Goal: Information Seeking & Learning: Learn about a topic

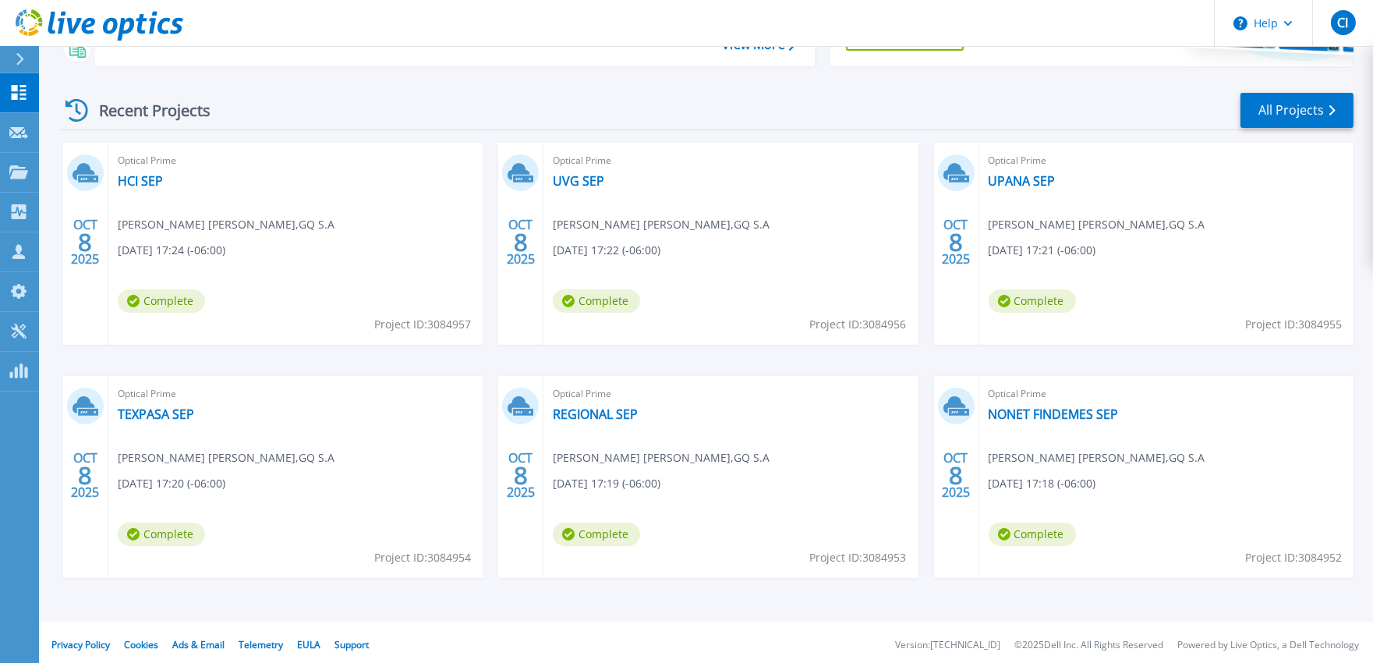
scroll to position [201, 0]
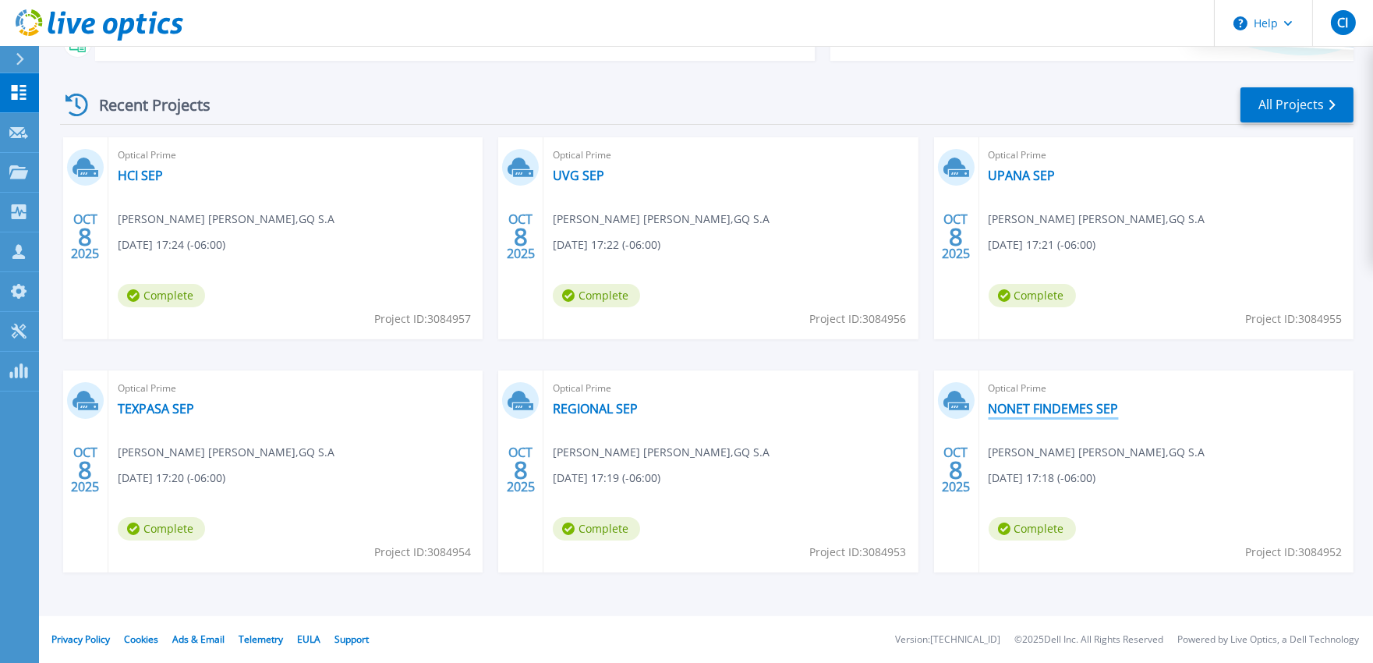
click at [1069, 412] on link "NONET FINDEMES SEP" at bounding box center [1054, 409] width 130 height 16
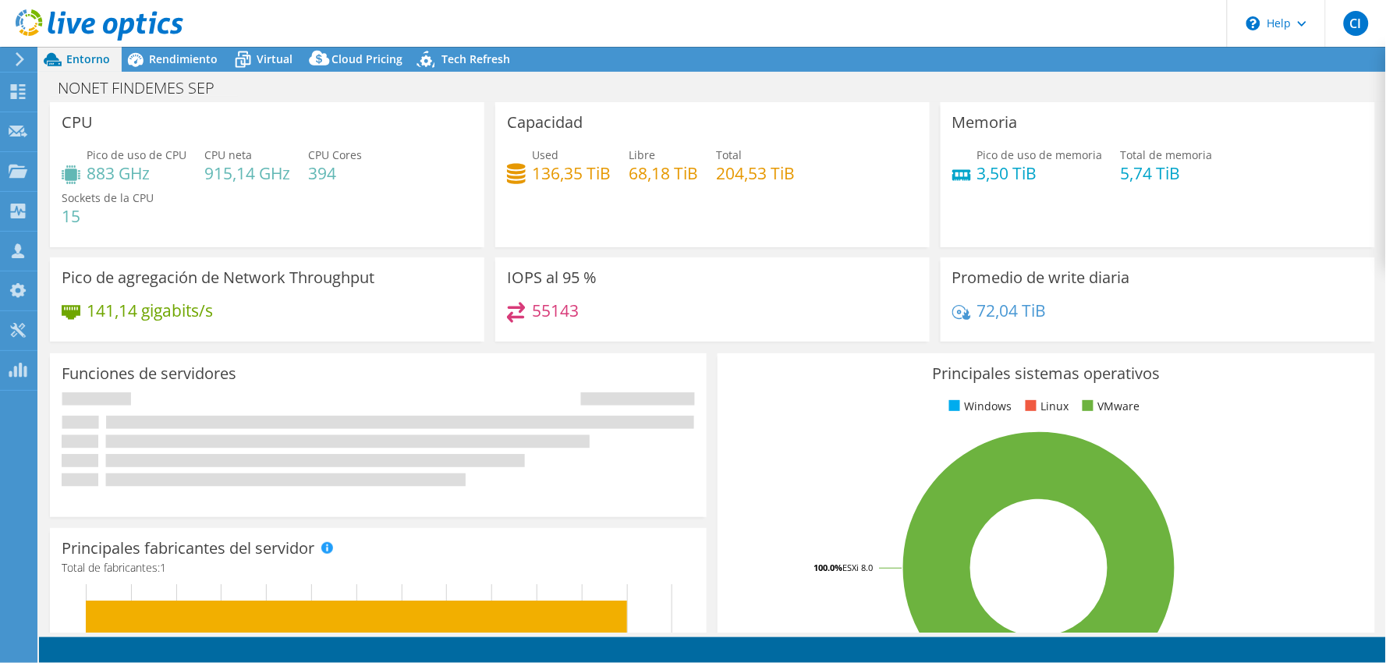
select select "USD"
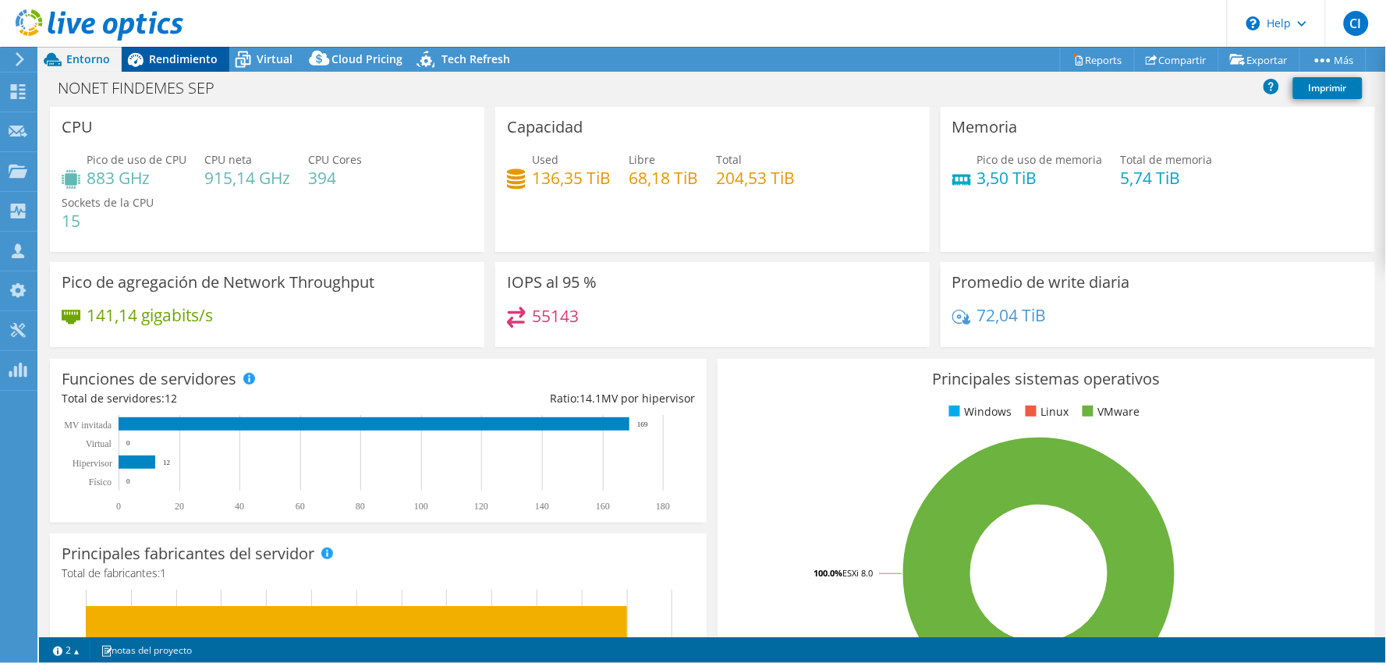
click at [177, 66] on div "Rendimiento" at bounding box center [176, 59] width 108 height 25
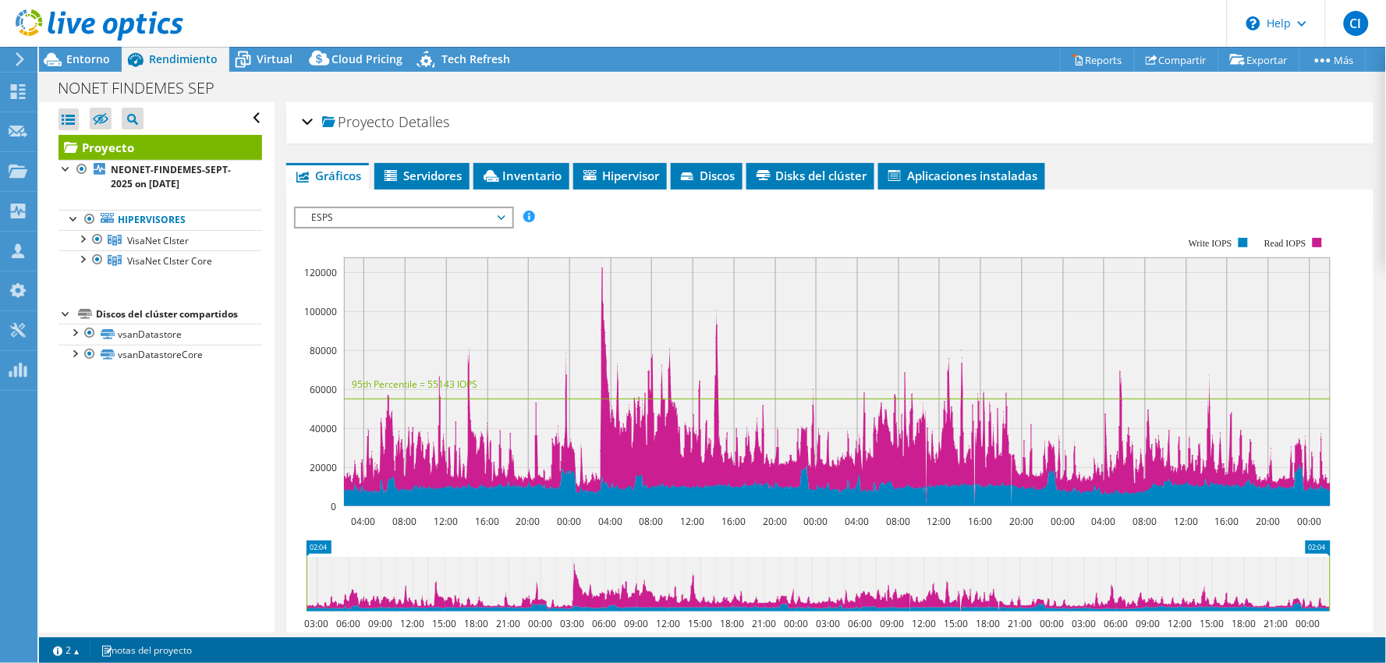
click at [174, 52] on span "Rendimiento" at bounding box center [183, 58] width 69 height 15
click at [100, 238] on div at bounding box center [98, 239] width 16 height 19
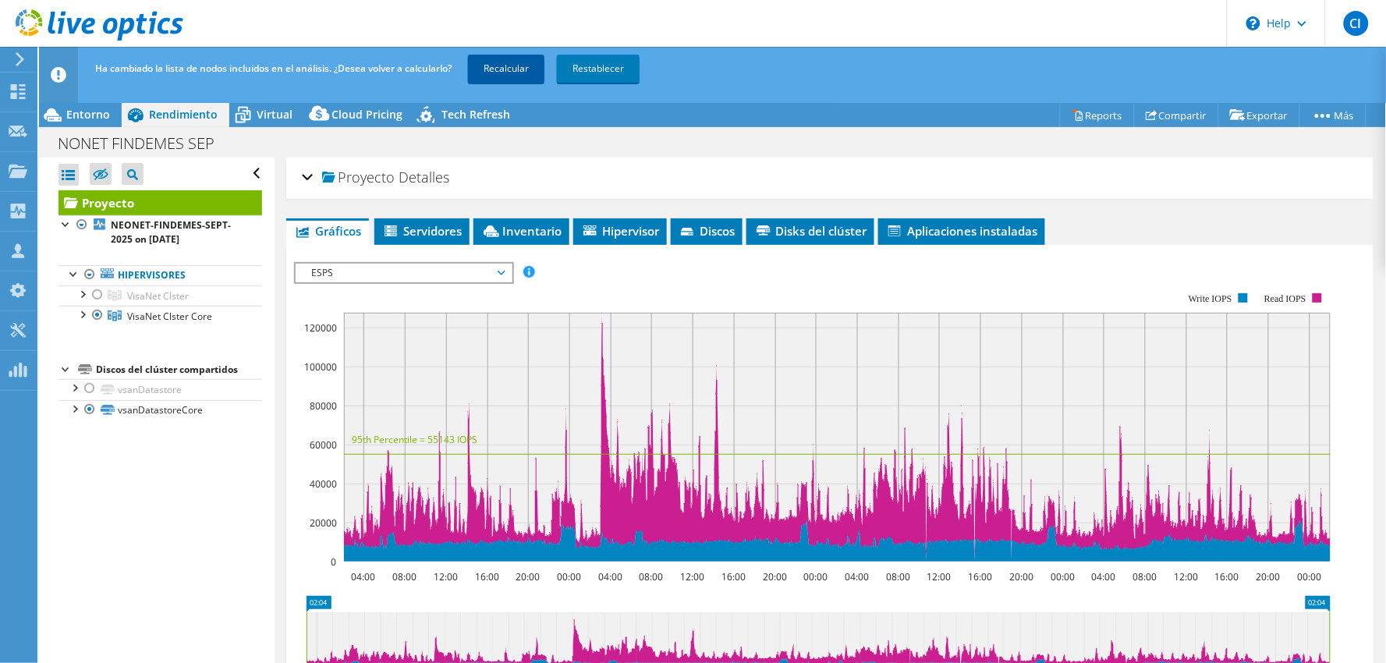
click at [510, 73] on link "Recalcular" at bounding box center [506, 69] width 76 height 28
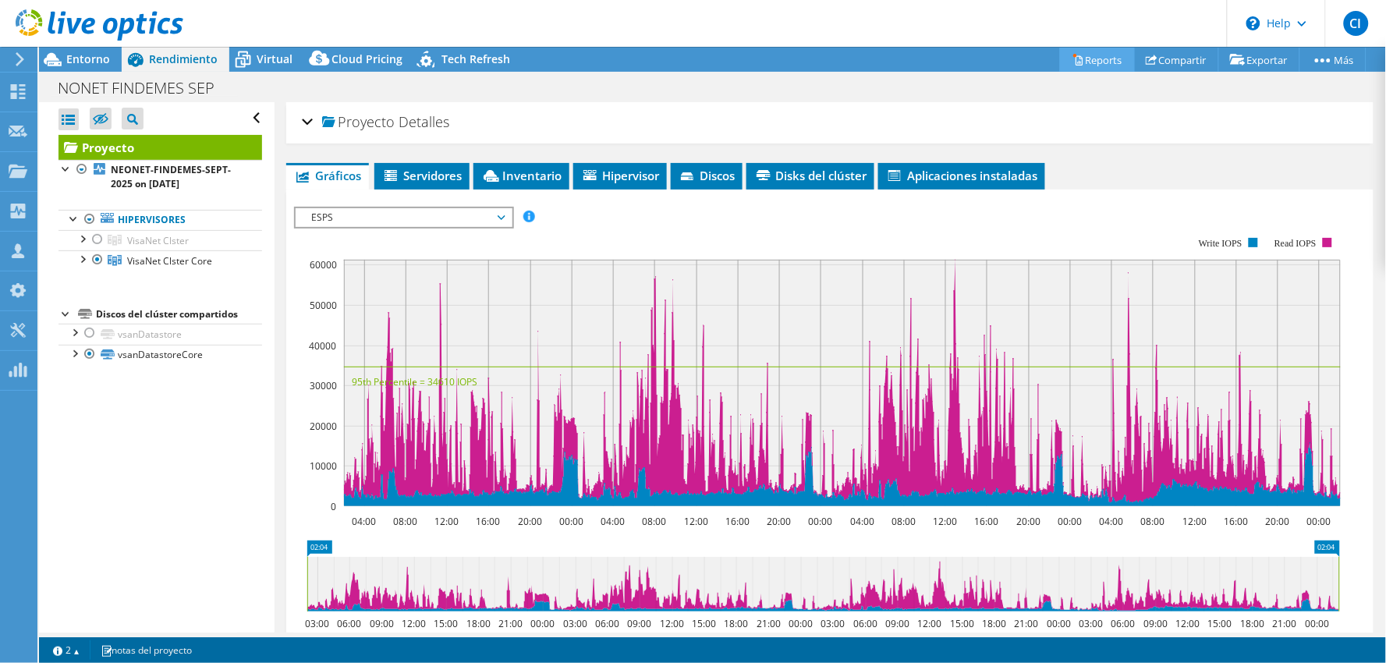
click at [1081, 65] on link "Reports" at bounding box center [1097, 60] width 75 height 24
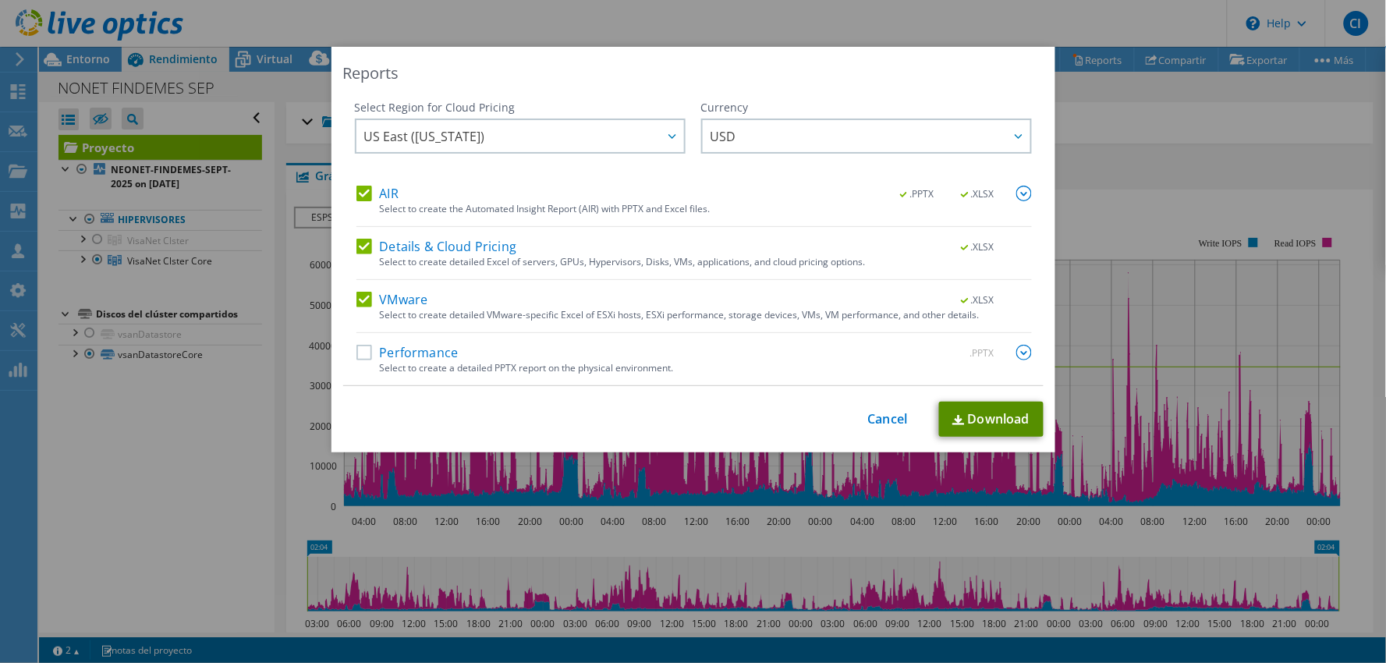
click at [1012, 420] on link "Download" at bounding box center [991, 419] width 104 height 35
click at [82, 292] on div "Reports Select Region for Cloud Pricing Asia Pacific (Hong Kong) Asia Pacific (…" at bounding box center [693, 331] width 1386 height 569
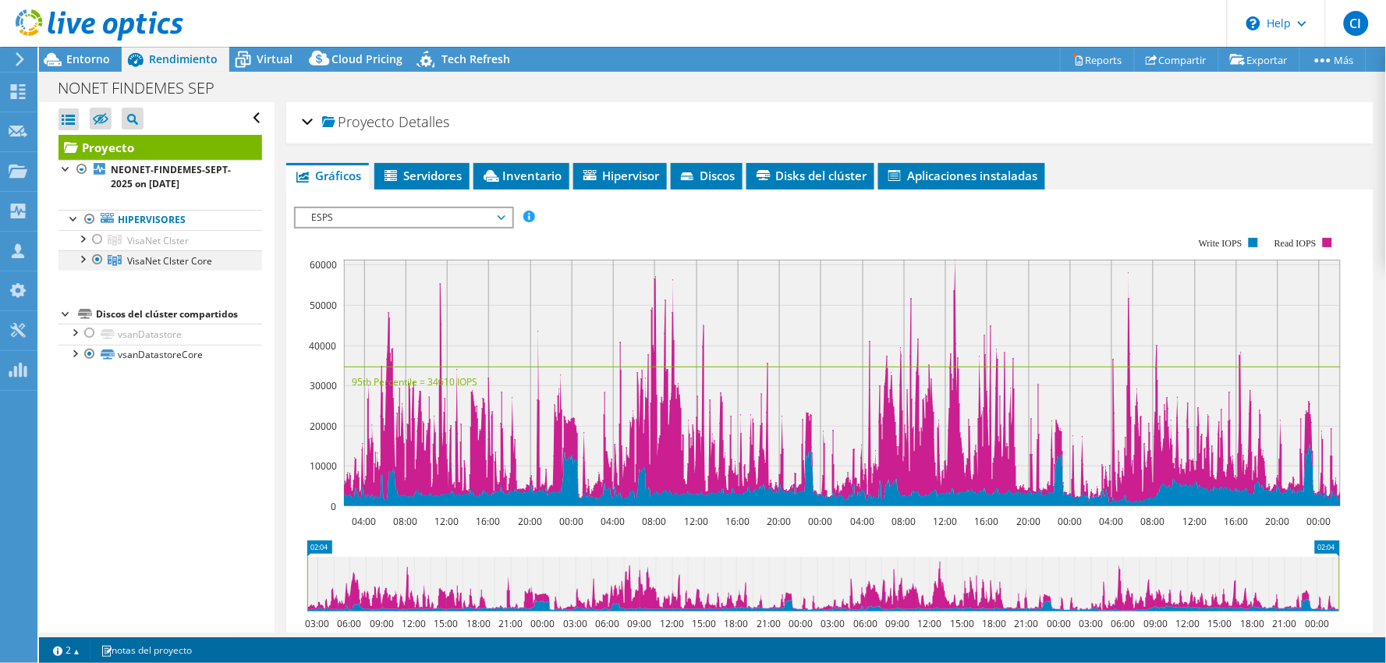
drag, startPoint x: 99, startPoint y: 243, endPoint x: 98, endPoint y: 253, distance: 10.2
click at [98, 243] on div at bounding box center [98, 239] width 16 height 19
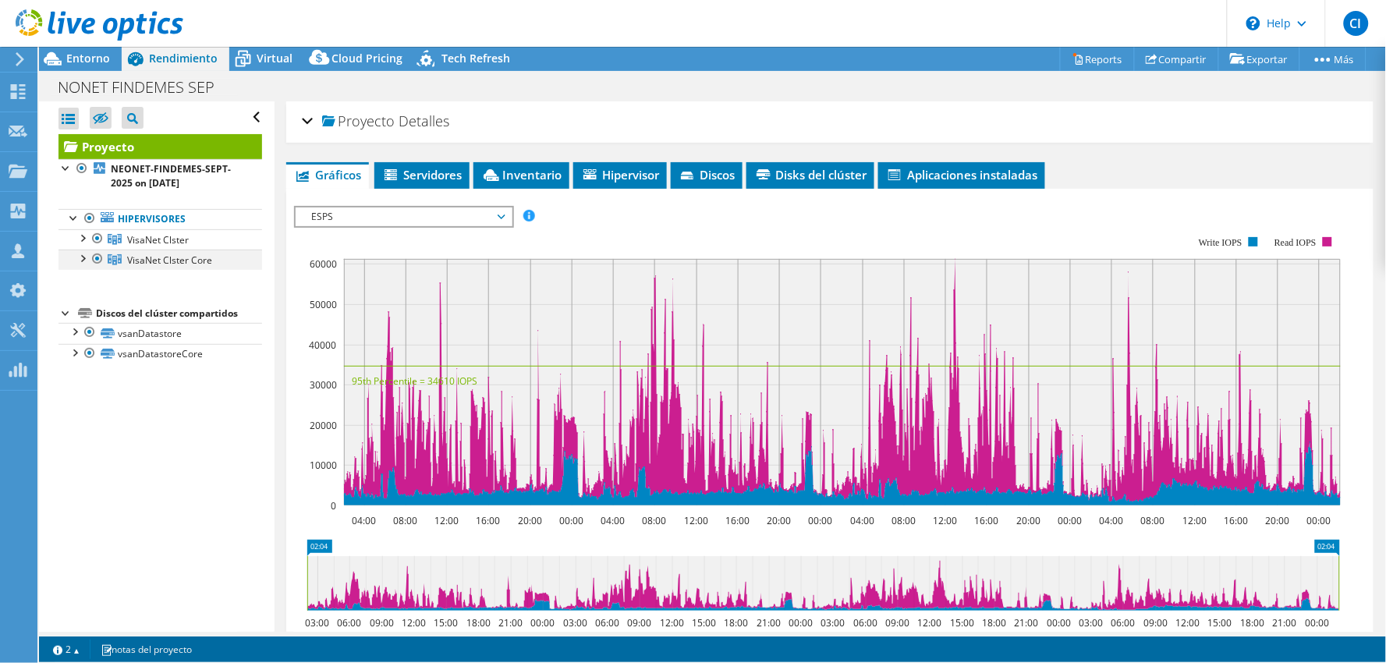
click at [97, 256] on ul "Hipervisores VisaNet Clster nodo5.visanet.gt" at bounding box center [160, 239] width 204 height 93
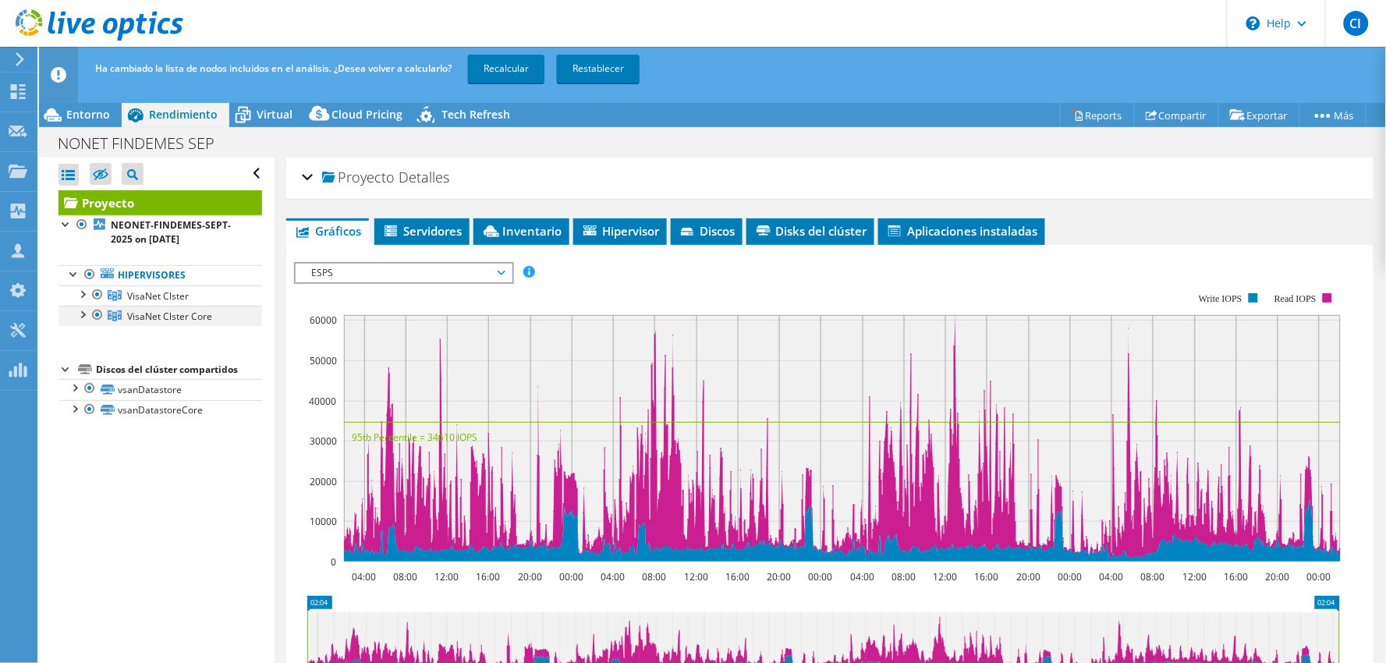
click at [94, 317] on div at bounding box center [98, 315] width 16 height 19
click at [501, 70] on link "Recalcular" at bounding box center [506, 69] width 76 height 28
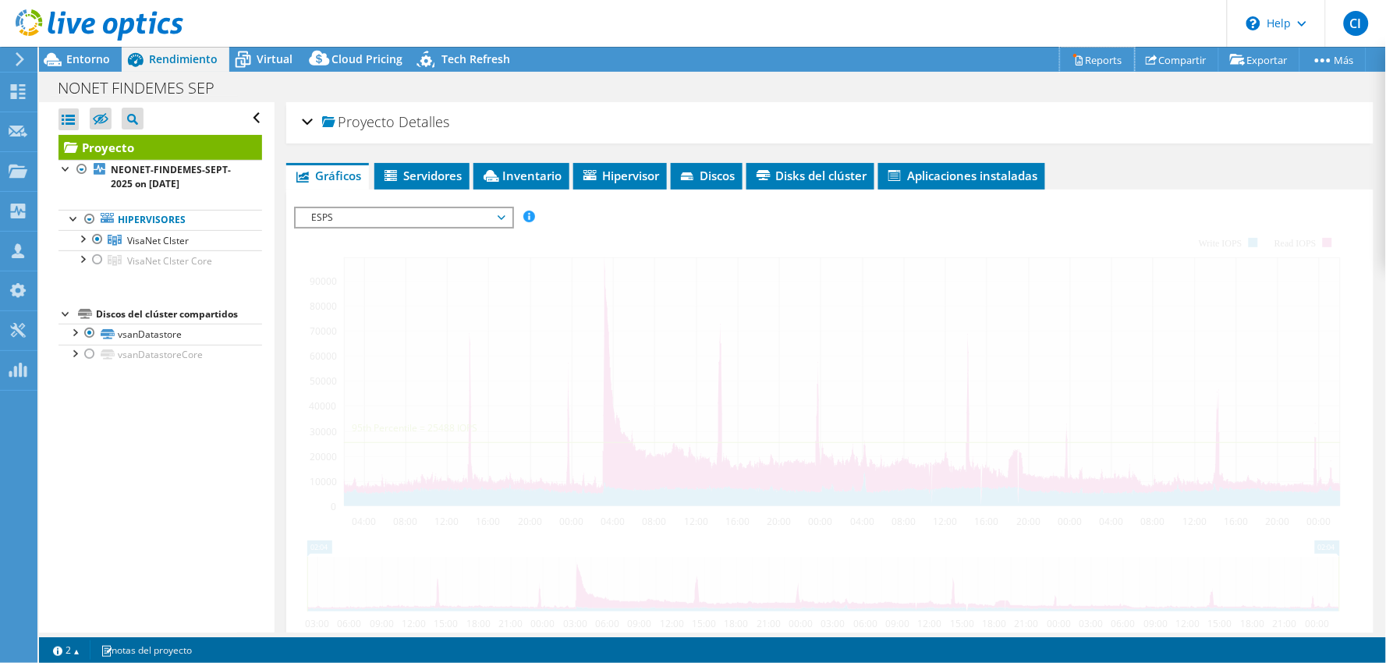
click at [1072, 63] on link "Reports" at bounding box center [1097, 60] width 75 height 24
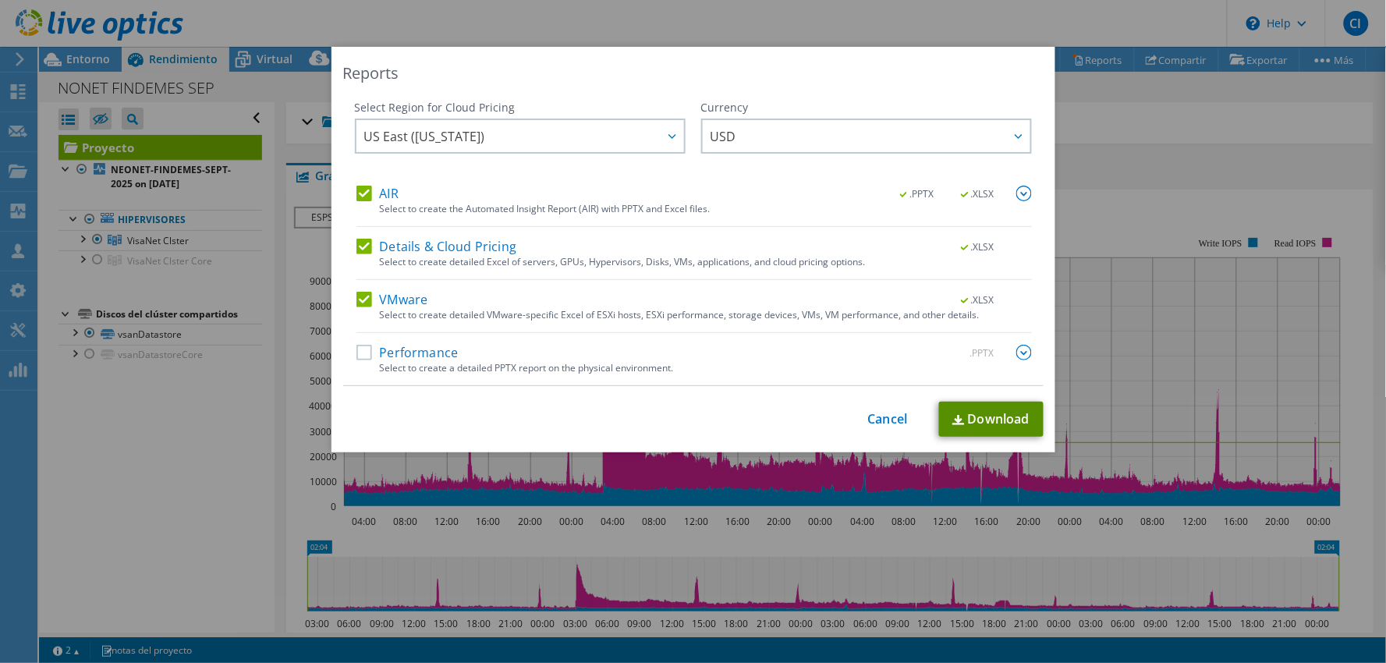
click at [941, 420] on link "Download" at bounding box center [991, 419] width 104 height 35
click at [859, 412] on div "This process may take a while, please wait... Cancel Download" at bounding box center [693, 419] width 700 height 35
click at [876, 419] on link "Cancel" at bounding box center [888, 419] width 40 height 15
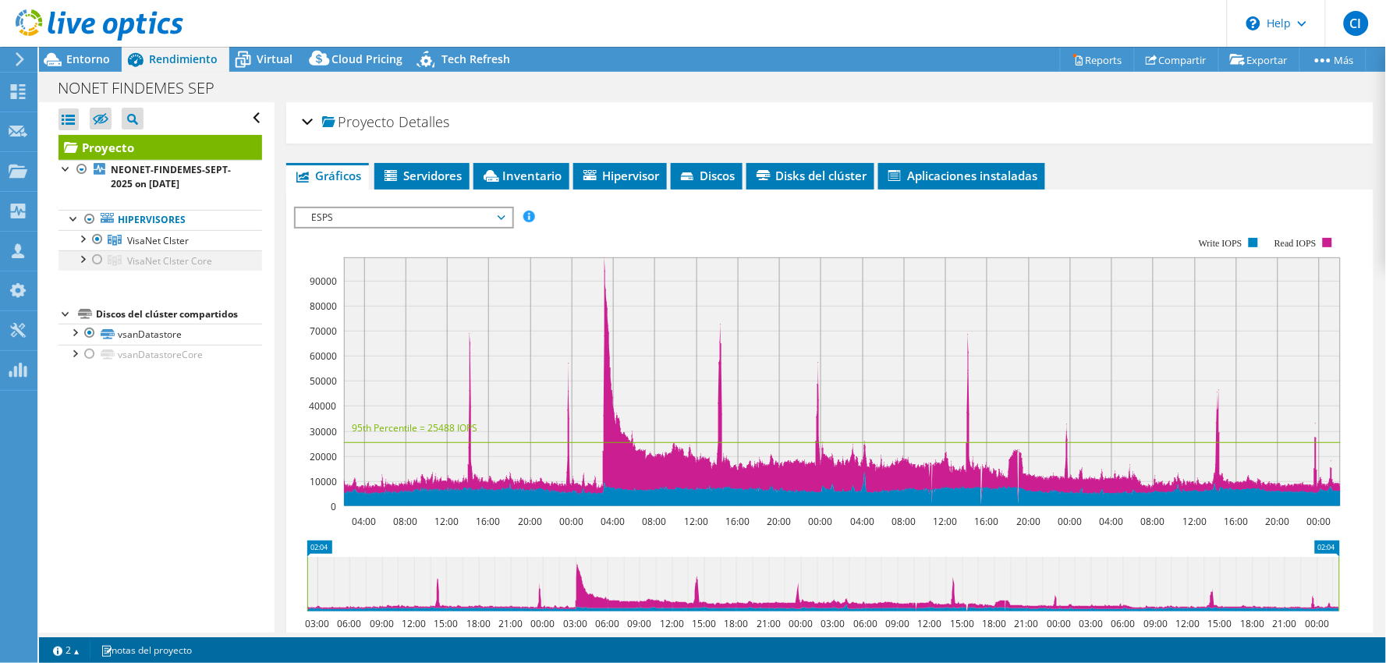
click at [102, 261] on div at bounding box center [98, 259] width 16 height 19
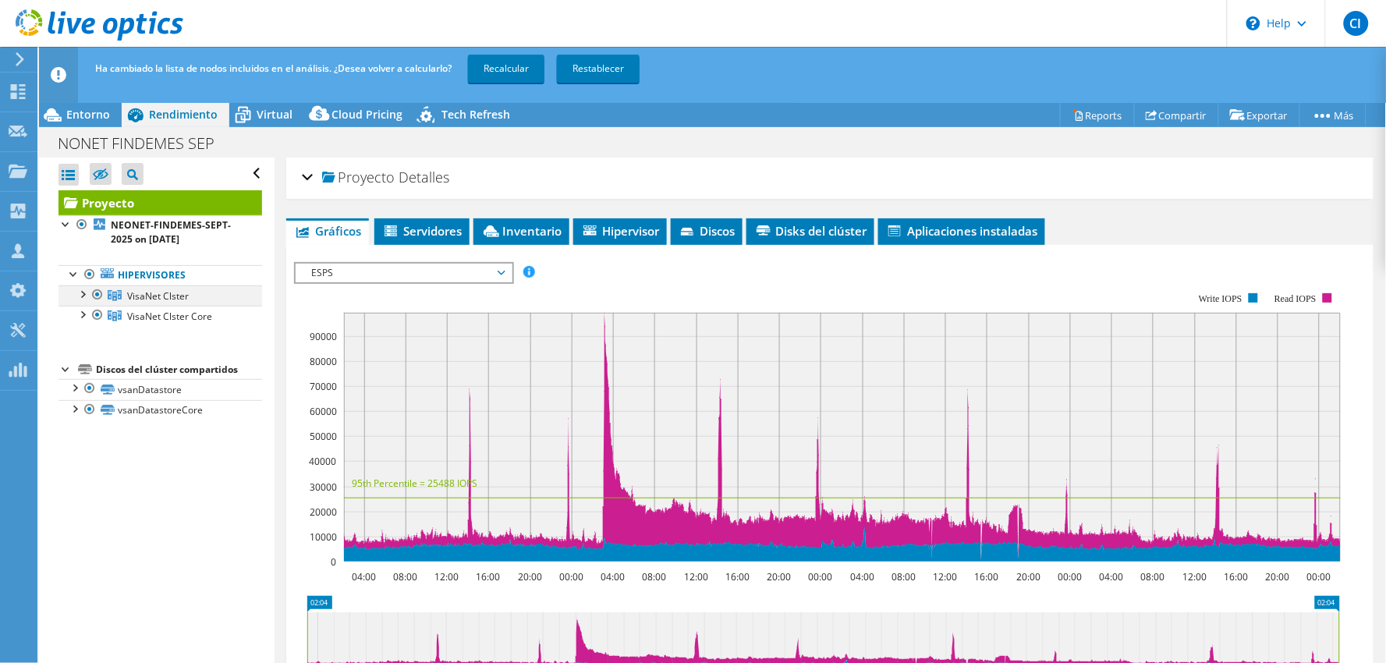
click at [95, 299] on div at bounding box center [98, 294] width 16 height 19
click at [509, 69] on link "Recalcular" at bounding box center [506, 69] width 76 height 28
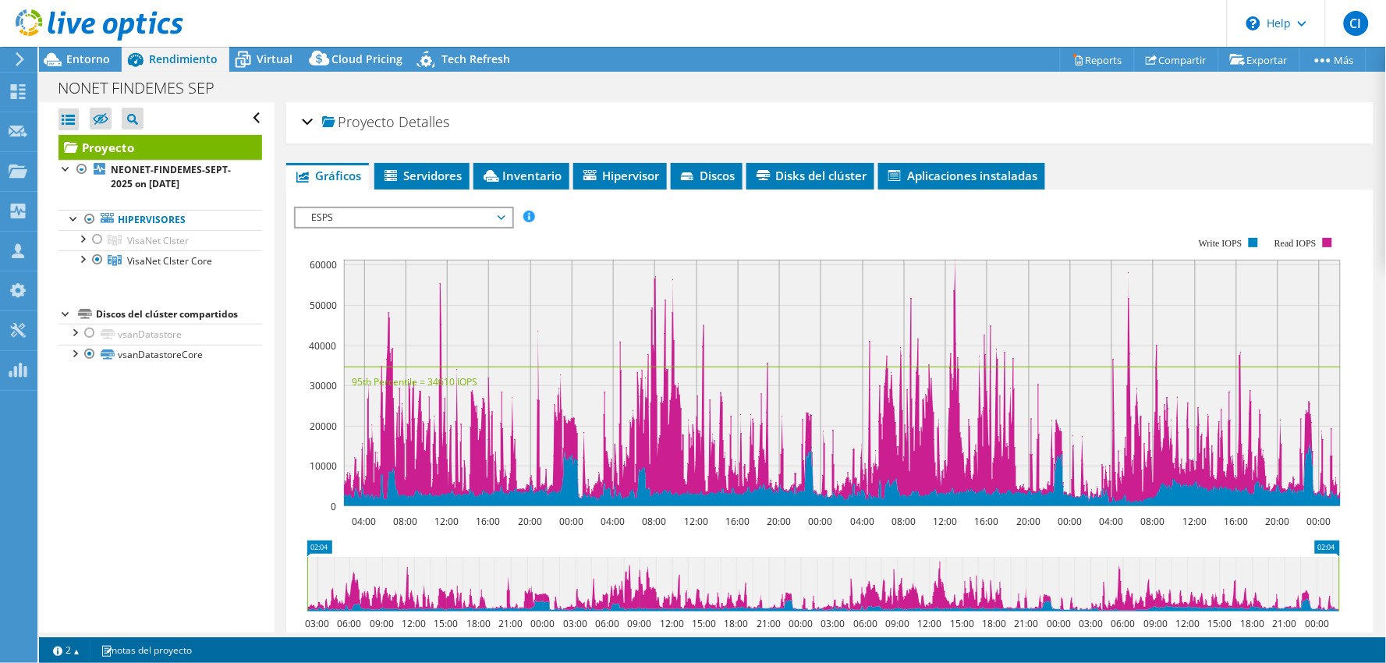
drag, startPoint x: 473, startPoint y: 212, endPoint x: 388, endPoint y: 218, distance: 86.0
click at [473, 211] on span "ESPS" at bounding box center [403, 217] width 200 height 19
click at [392, 222] on div "ESPS ESPS Disk Throughput Tamaño de E/S Latencia Profundidad de la cola Porcent…" at bounding box center [404, 218] width 220 height 22
click at [388, 216] on span "ESPS" at bounding box center [403, 217] width 200 height 19
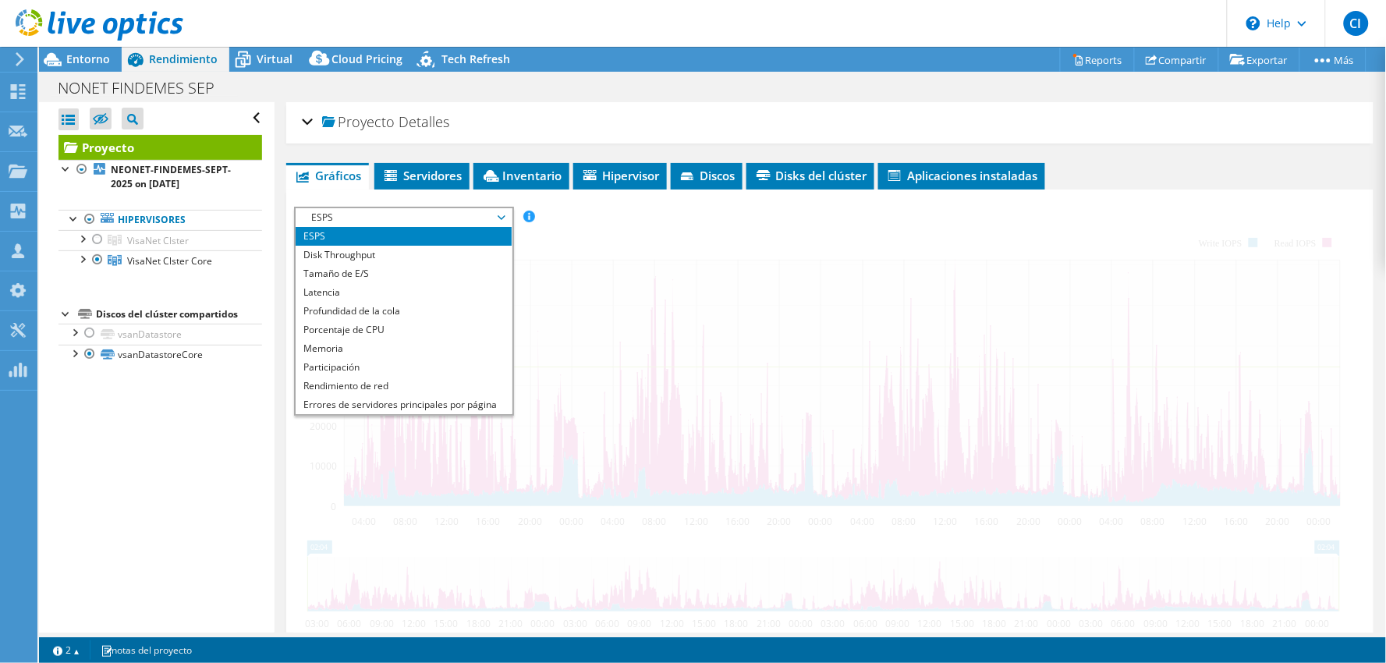
click at [486, 227] on li "ESPS" at bounding box center [404, 236] width 216 height 19
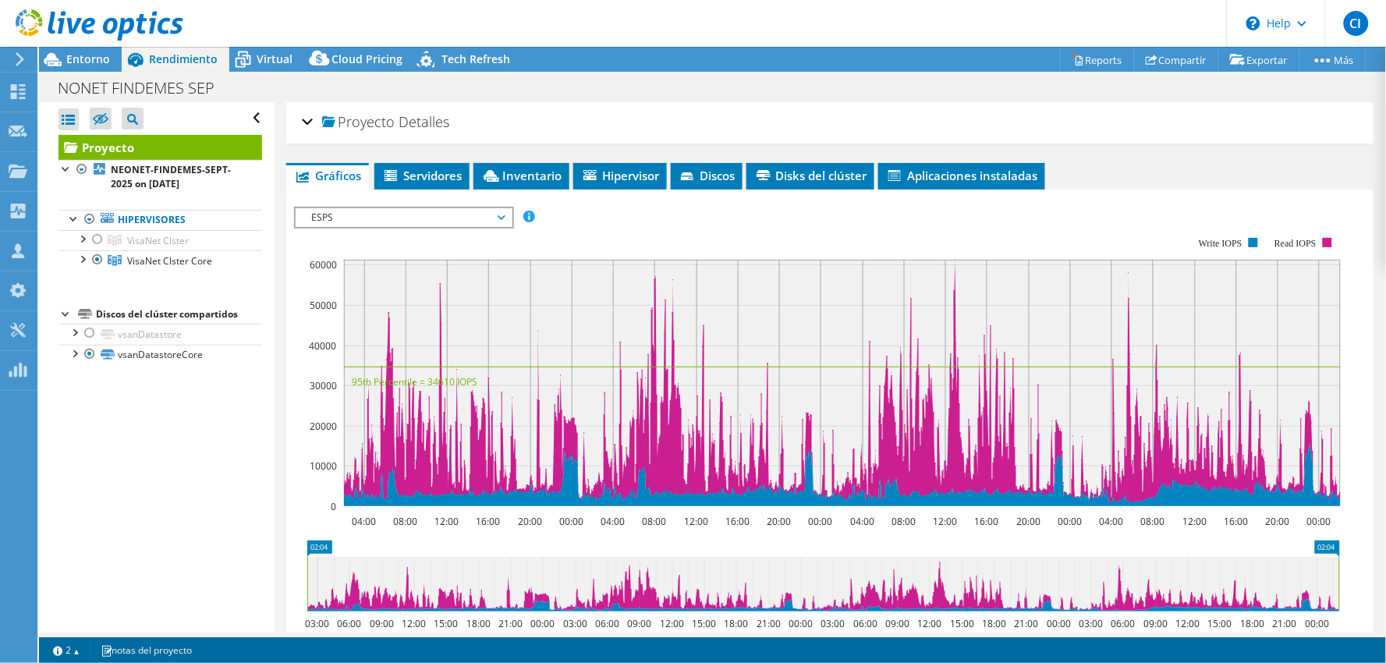
click at [380, 385] on li "Rendimiento de red" at bounding box center [404, 386] width 216 height 19
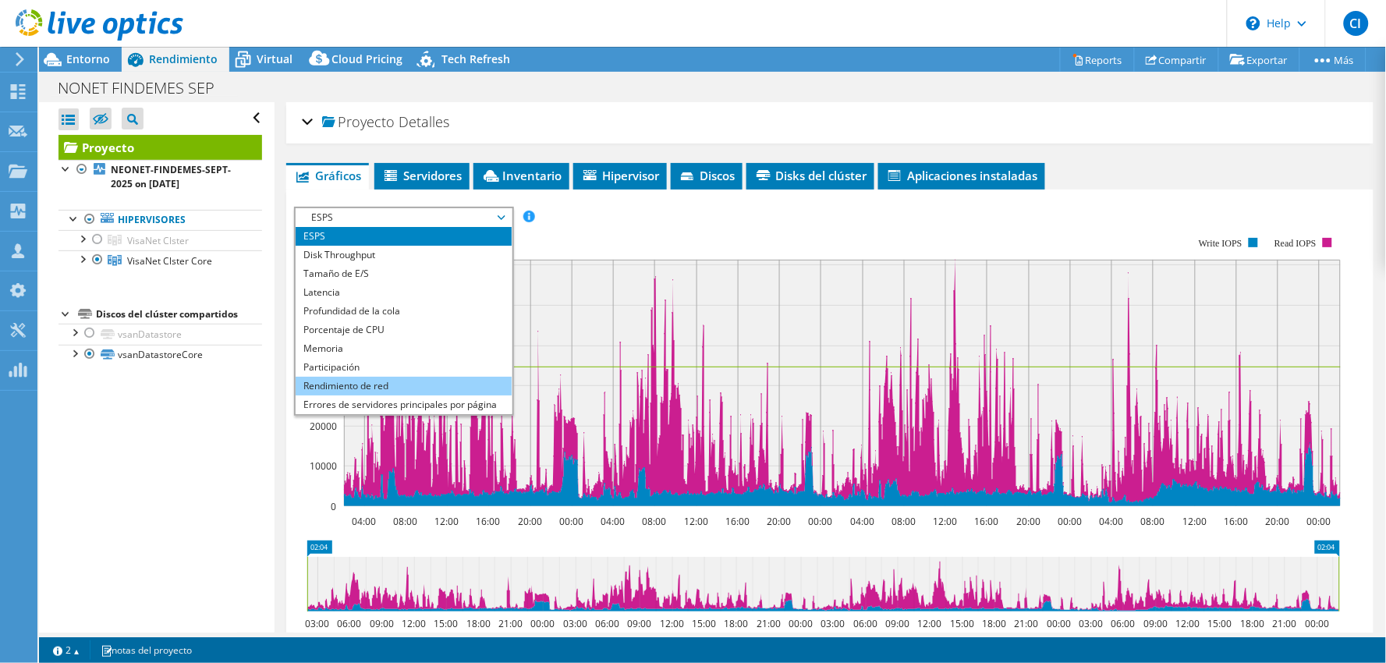
click at [340, 383] on li "Rendimiento de red" at bounding box center [404, 386] width 216 height 19
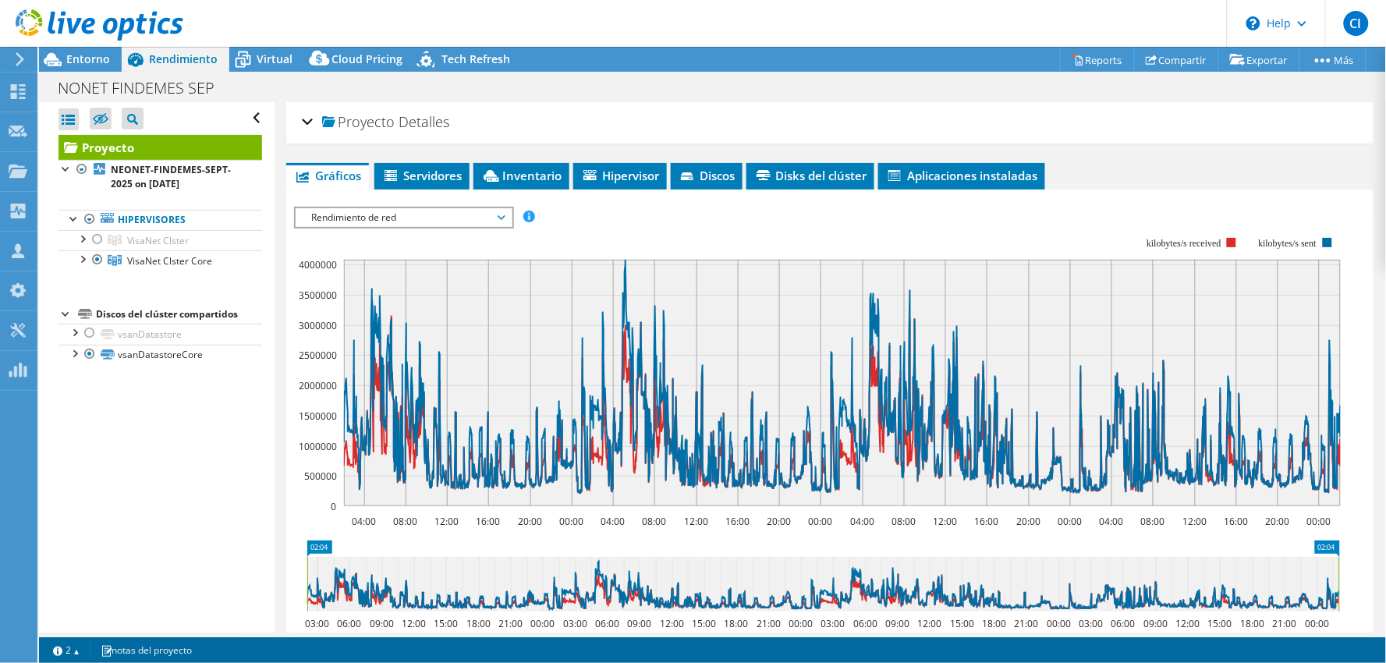
click at [390, 219] on span "Rendimiento de red" at bounding box center [403, 217] width 200 height 19
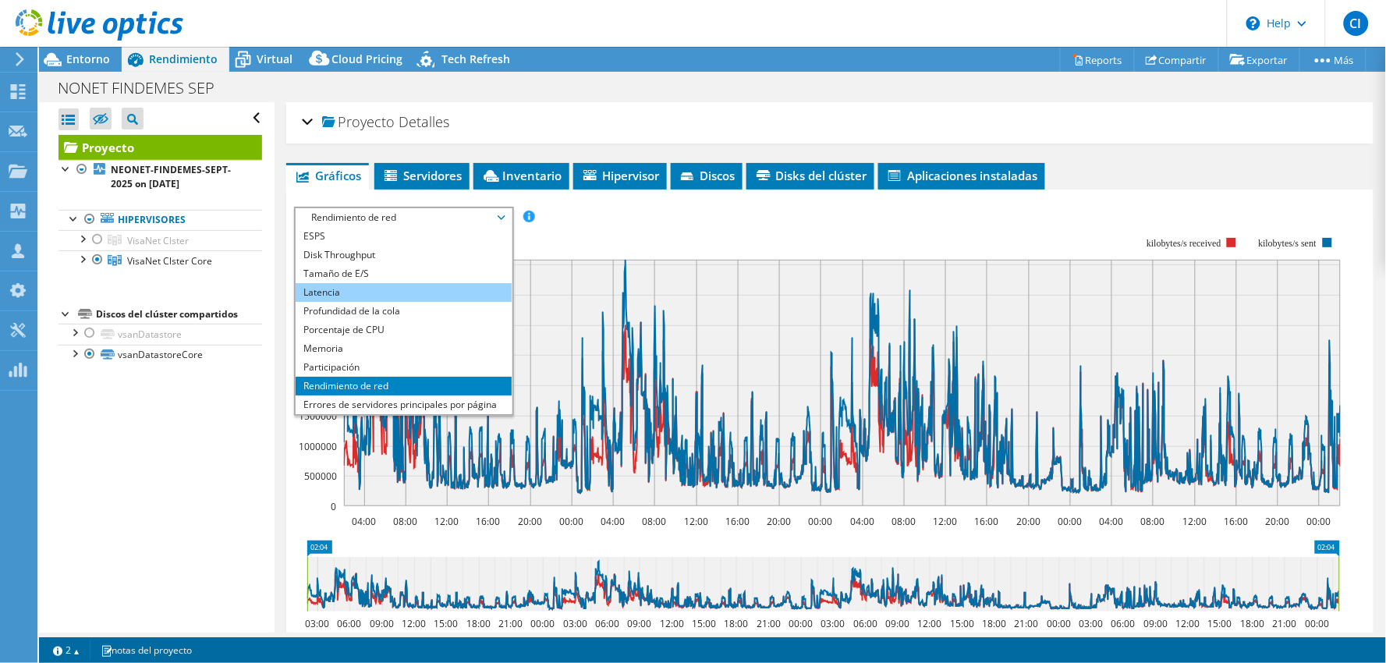
click at [390, 289] on li "Latencia" at bounding box center [404, 292] width 216 height 19
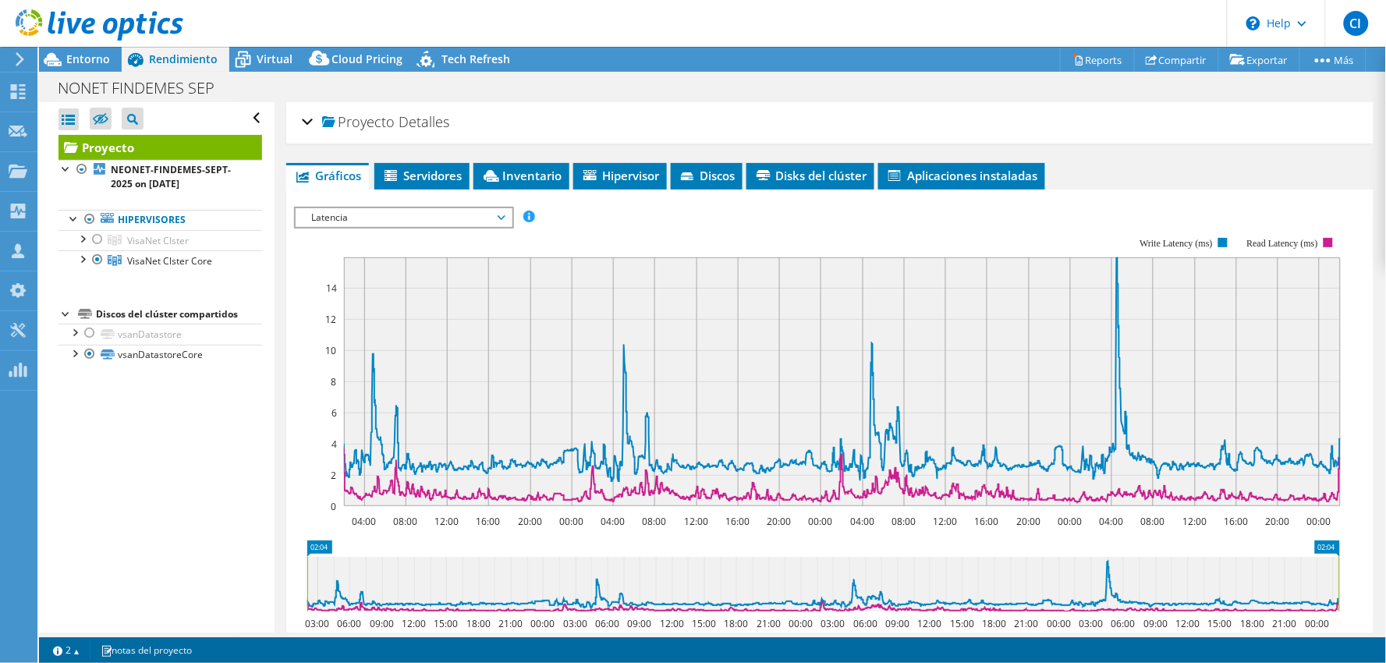
click at [469, 208] on span "Latencia" at bounding box center [403, 217] width 200 height 19
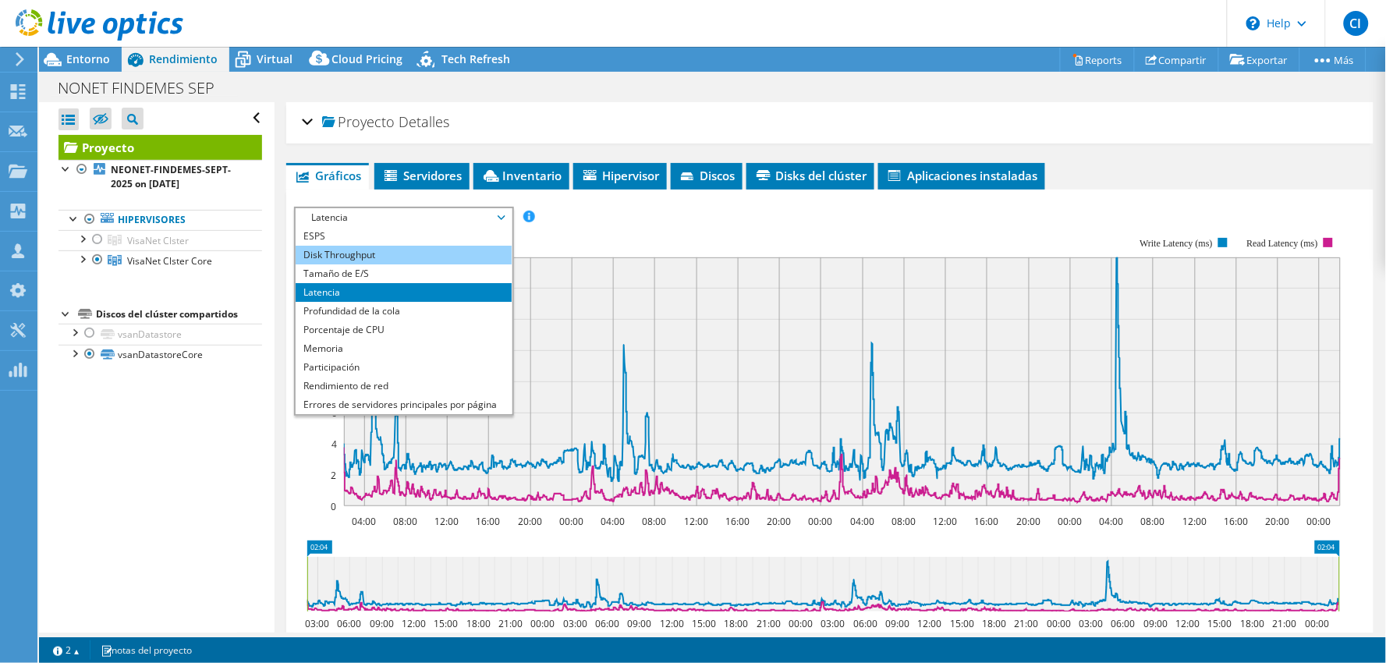
click at [391, 258] on li "Disk Throughput" at bounding box center [404, 255] width 216 height 19
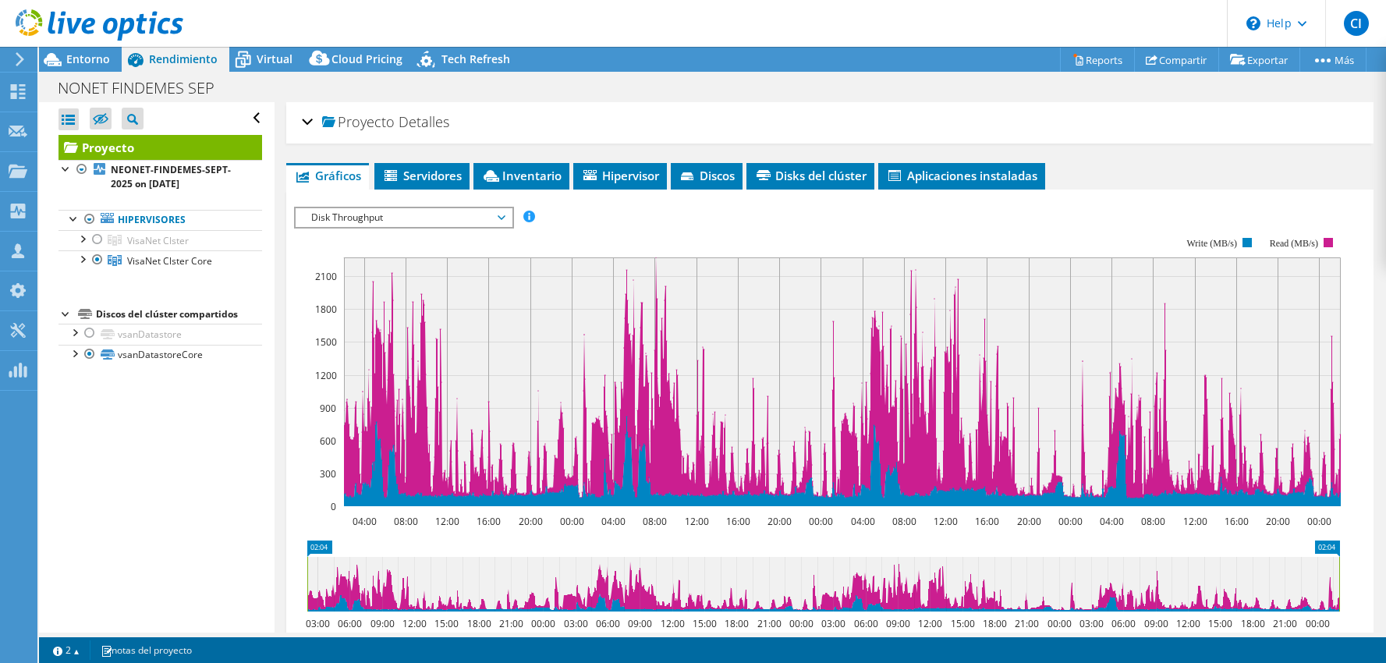
select select "USD"
click at [460, 221] on span "Disk Throughput" at bounding box center [403, 217] width 200 height 19
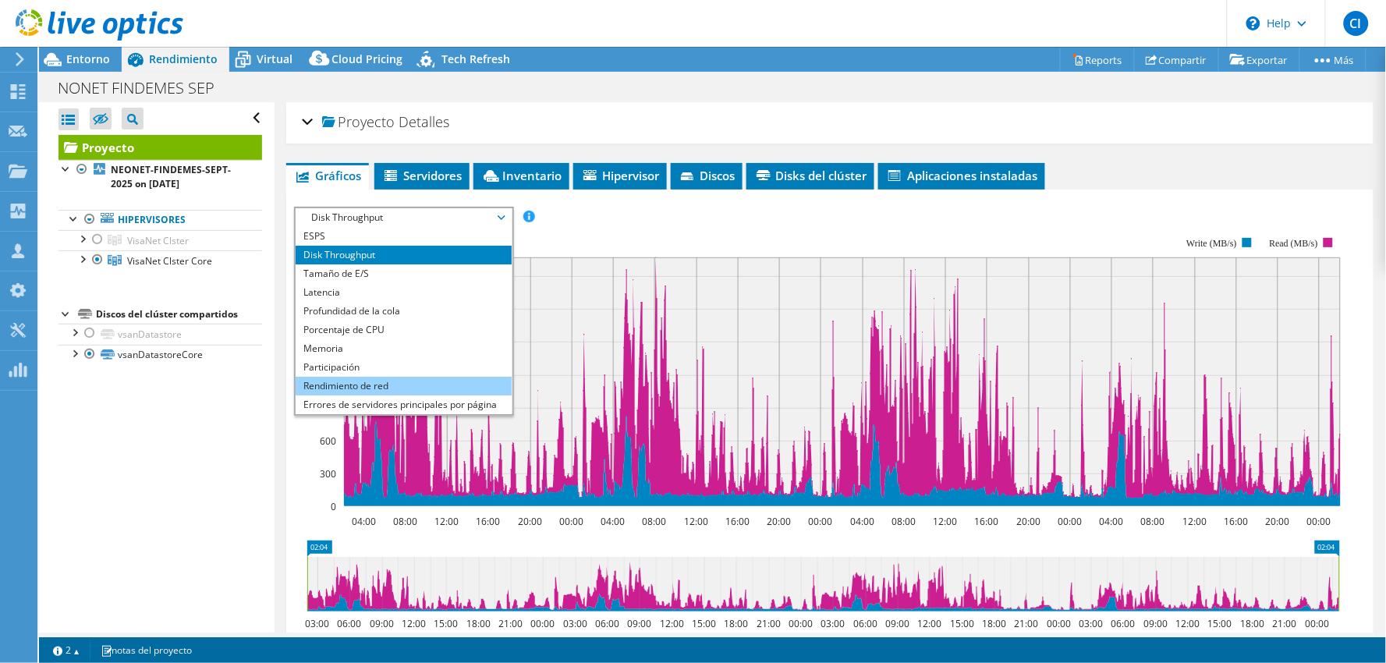
click at [422, 385] on li "Rendimiento de red" at bounding box center [404, 386] width 216 height 19
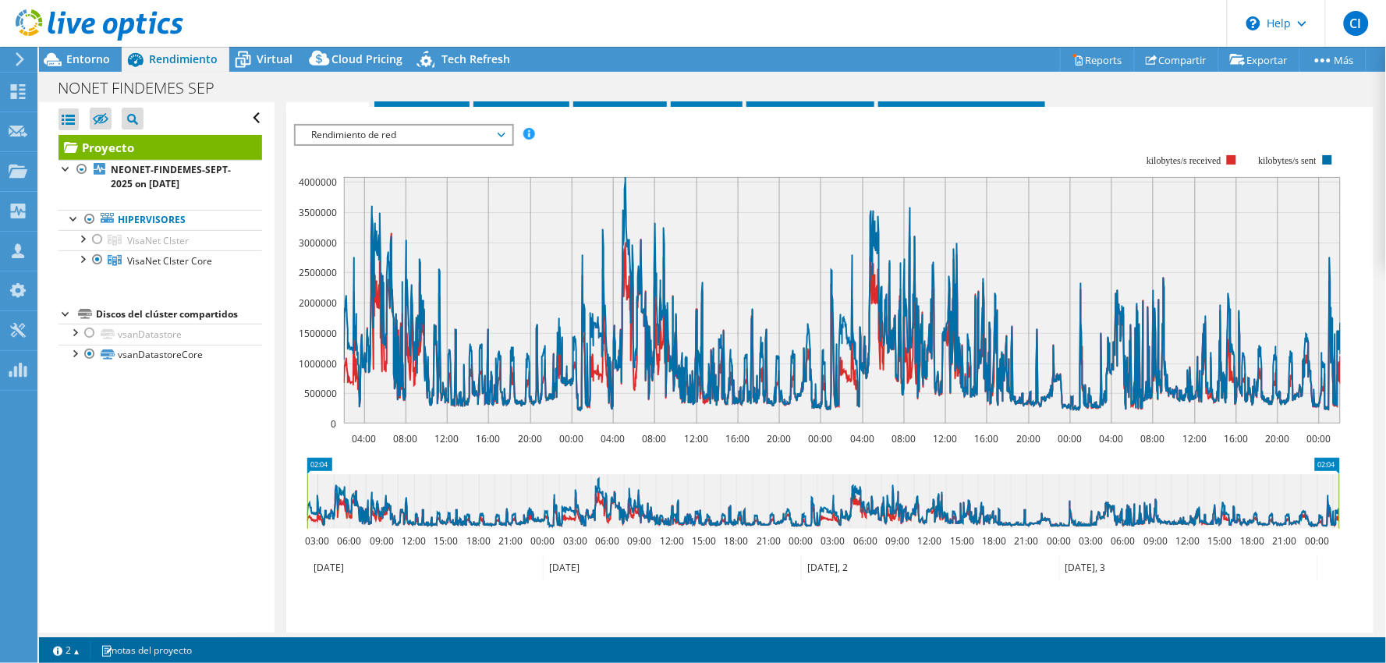
scroll to position [87, 0]
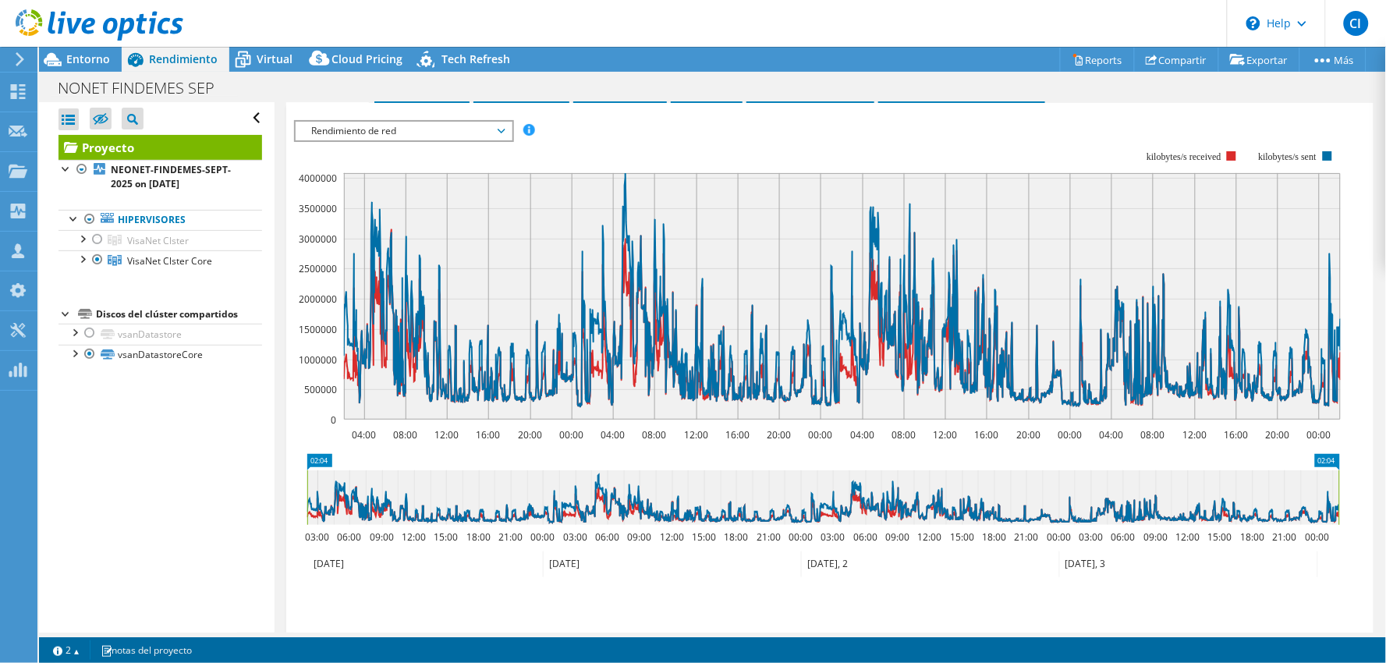
click at [337, 138] on rect at bounding box center [817, 285] width 1046 height 312
click at [342, 136] on span "Rendimiento de red" at bounding box center [403, 131] width 200 height 19
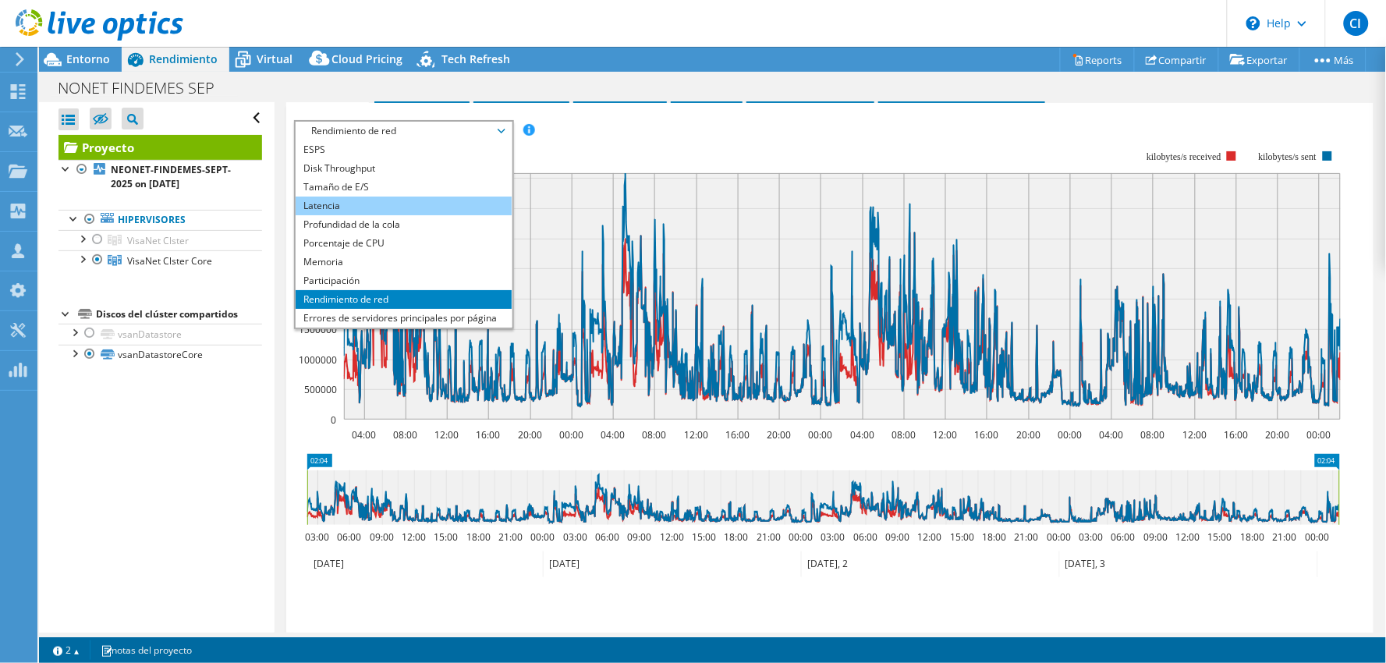
click at [335, 206] on li "Latencia" at bounding box center [404, 206] width 216 height 19
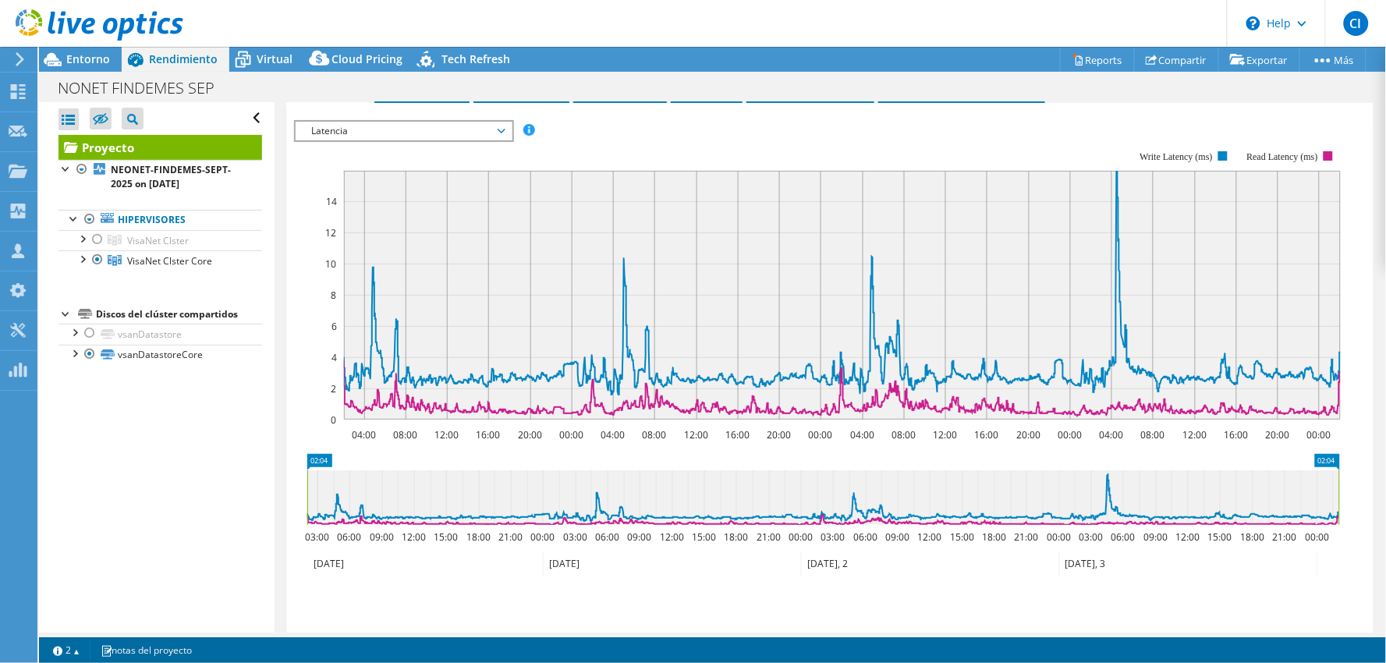
click at [388, 136] on span "Latencia" at bounding box center [403, 131] width 200 height 19
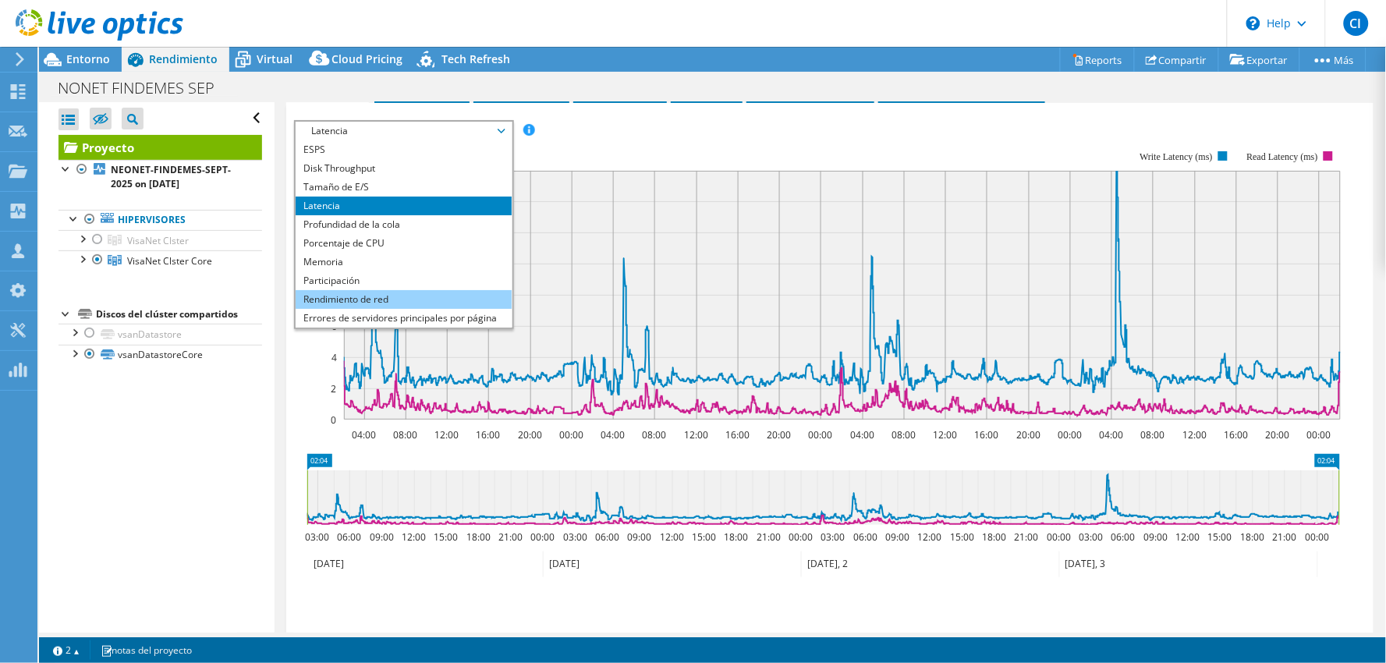
click at [377, 290] on li "Rendimiento de red" at bounding box center [404, 299] width 216 height 19
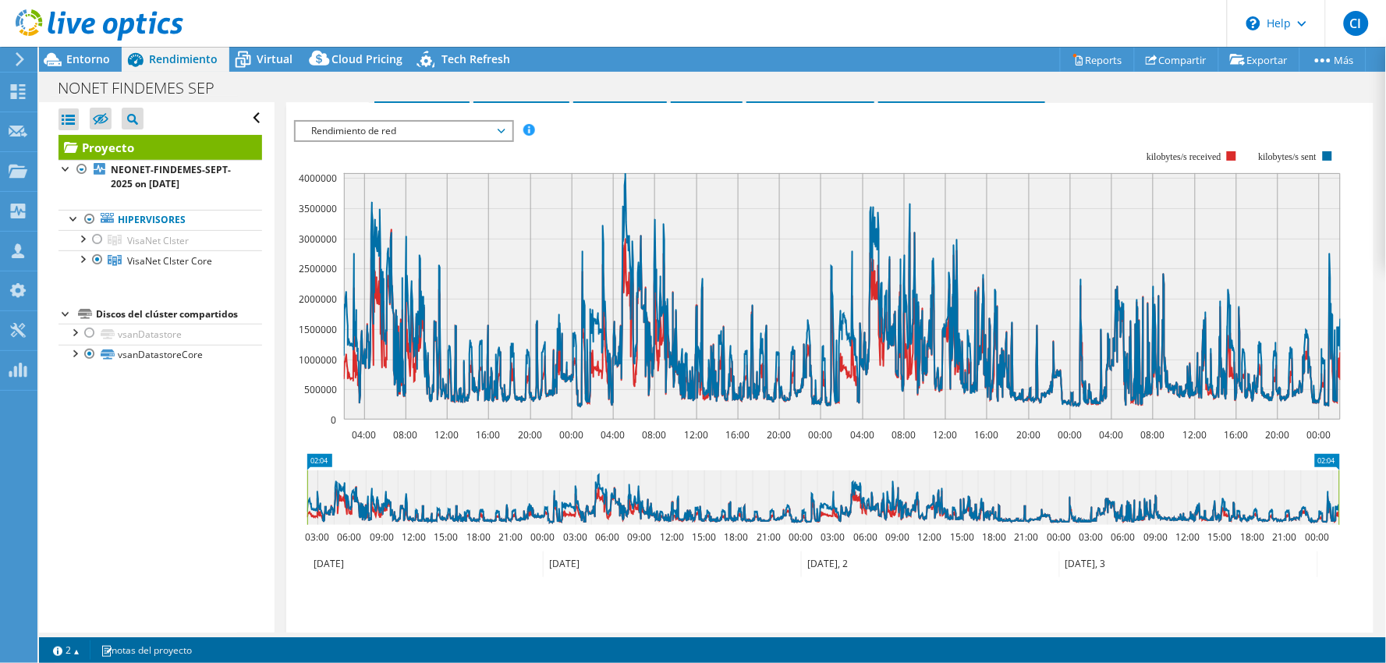
click at [429, 137] on div "ESPS Disk Throughput Tamaño de E/S Latencia Profundidad de la cola Porcentaje d…" at bounding box center [829, 386] width 1071 height 533
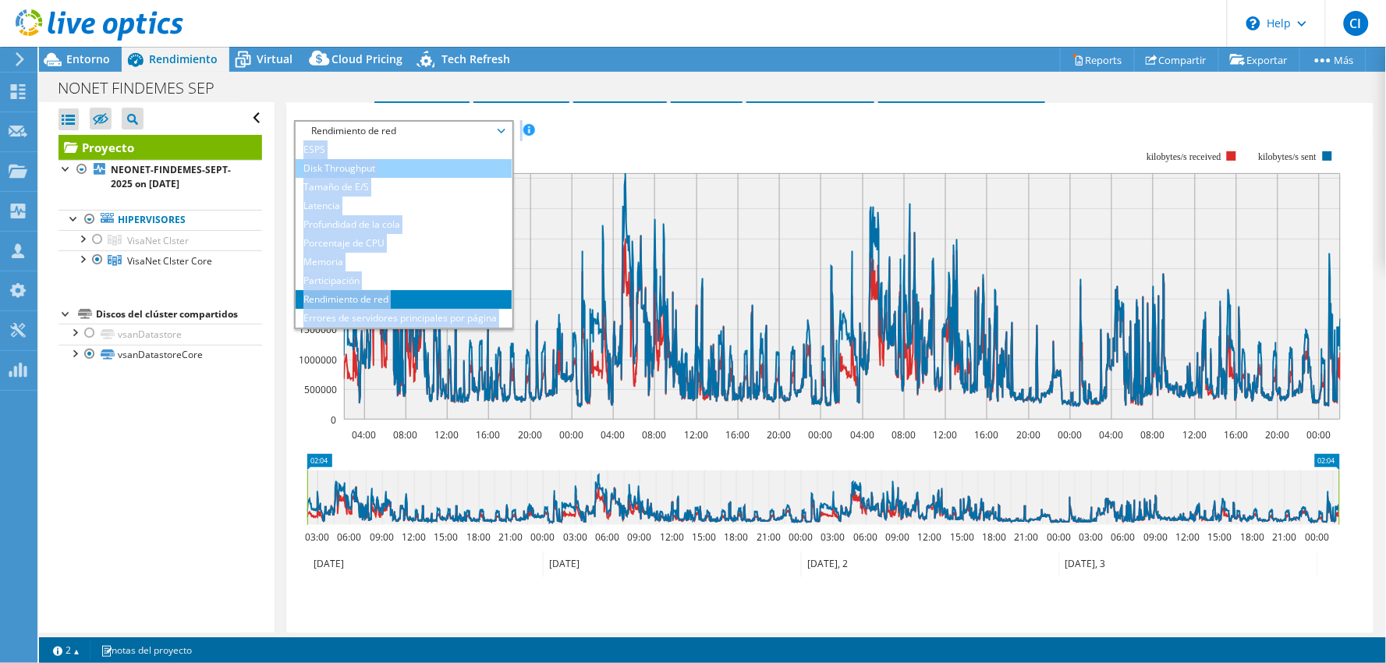
click at [376, 167] on li "Disk Throughput" at bounding box center [404, 168] width 216 height 19
